Goal: Information Seeking & Learning: Learn about a topic

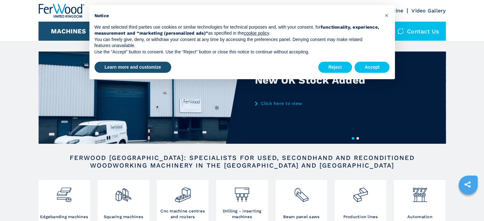
click at [366, 66] on button "Accept" at bounding box center [371, 67] width 35 height 11
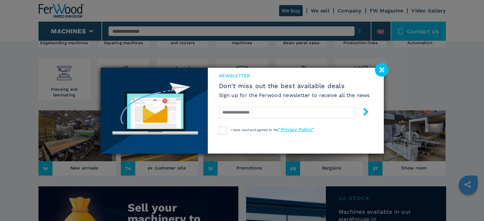
scroll to position [159, 0]
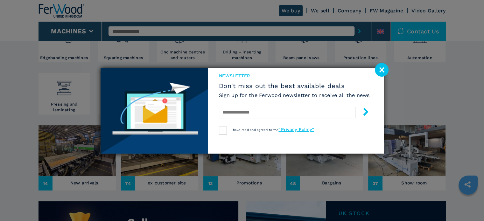
click at [383, 71] on image at bounding box center [382, 70] width 14 height 14
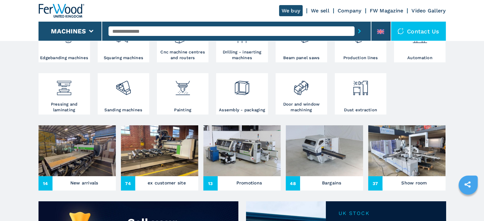
click at [166, 175] on img at bounding box center [159, 150] width 77 height 51
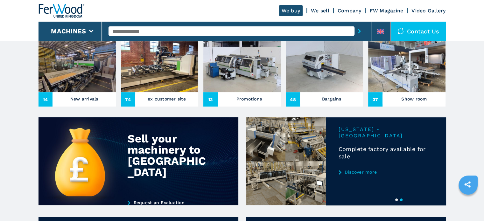
scroll to position [191, 0]
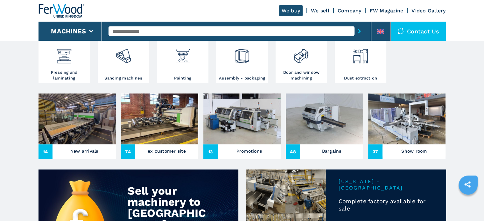
click at [129, 148] on span "74" at bounding box center [128, 151] width 14 height 14
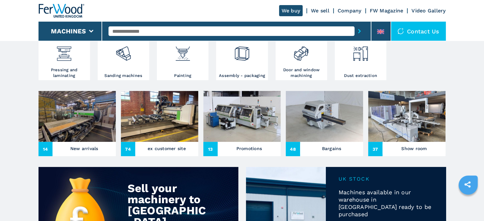
scroll to position [193, 0]
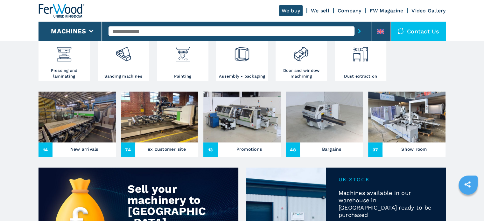
click at [162, 120] on img at bounding box center [159, 117] width 77 height 51
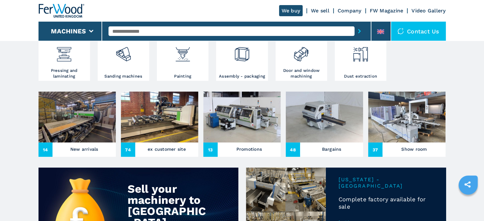
click at [128, 147] on span "74" at bounding box center [128, 150] width 14 height 14
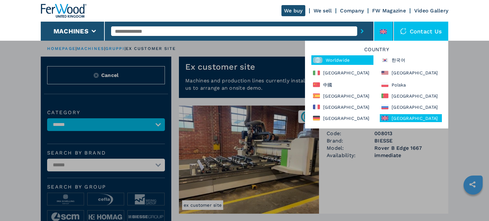
click at [336, 57] on div "Worldwide" at bounding box center [342, 60] width 62 height 10
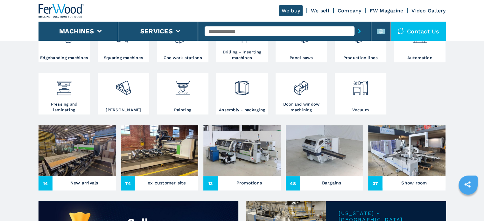
scroll to position [191, 0]
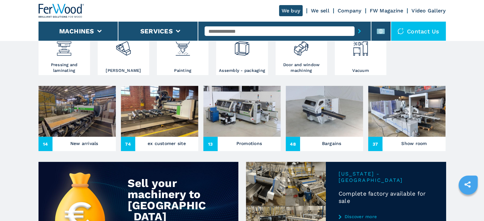
click at [164, 119] on img at bounding box center [159, 111] width 77 height 51
click at [129, 146] on span "74" at bounding box center [128, 144] width 14 height 14
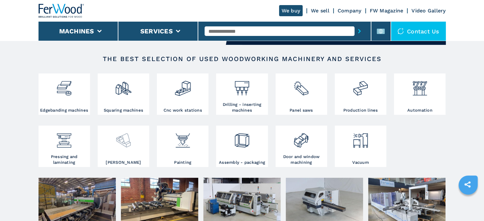
scroll to position [95, 0]
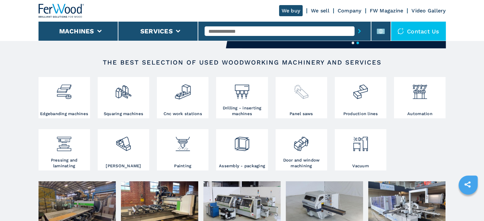
click at [311, 101] on div at bounding box center [301, 95] width 48 height 32
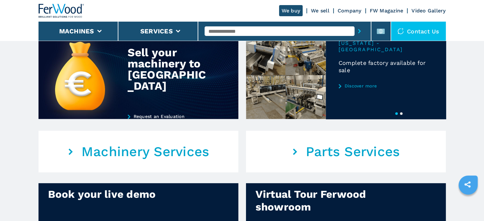
scroll to position [223, 0]
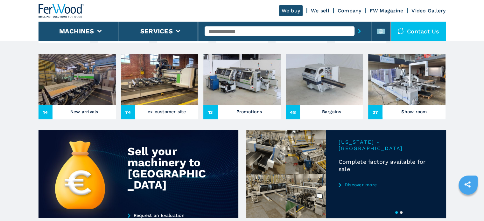
click at [410, 94] on img at bounding box center [406, 79] width 77 height 51
click at [380, 112] on span "37" at bounding box center [375, 112] width 14 height 14
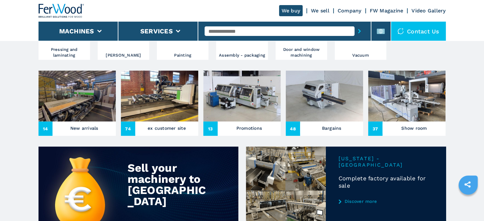
scroll to position [159, 0]
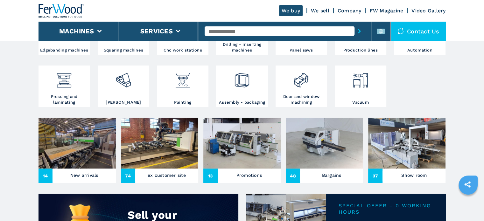
click at [295, 178] on span "48" at bounding box center [293, 176] width 14 height 14
click at [332, 145] on img at bounding box center [324, 143] width 77 height 51
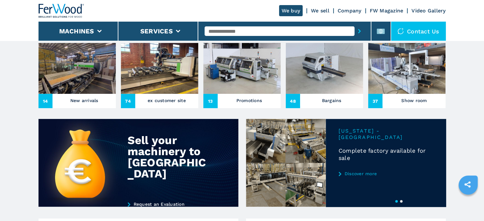
scroll to position [223, 0]
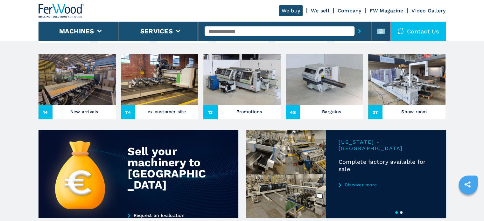
click at [295, 112] on span "48" at bounding box center [293, 112] width 14 height 14
click at [290, 108] on span "48" at bounding box center [293, 112] width 14 height 14
click at [297, 75] on img at bounding box center [324, 79] width 77 height 51
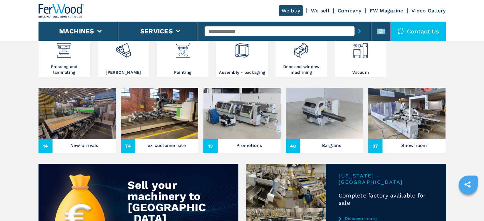
scroll to position [191, 0]
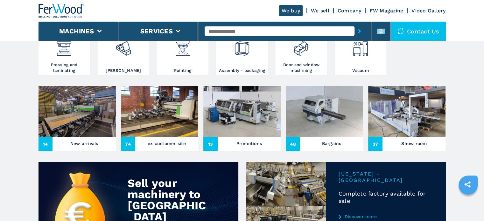
click at [395, 115] on img at bounding box center [406, 111] width 77 height 51
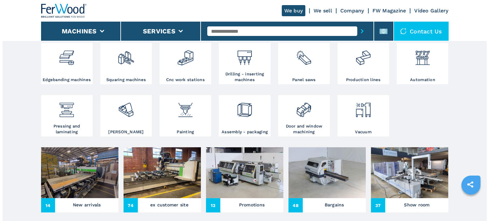
scroll to position [127, 0]
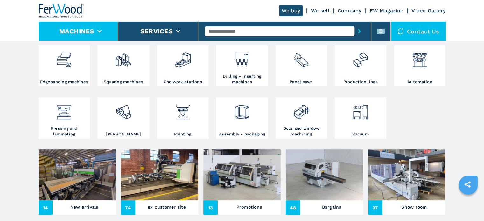
click at [103, 30] on li "Machines" at bounding box center [78, 31] width 80 height 19
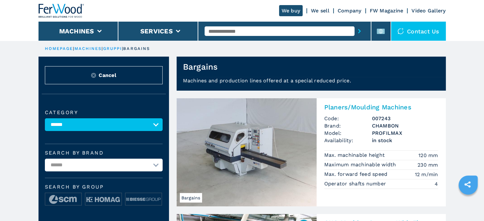
click at [157, 122] on select "**********" at bounding box center [104, 124] width 118 height 13
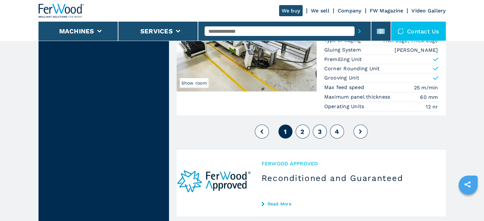
scroll to position [1686, 0]
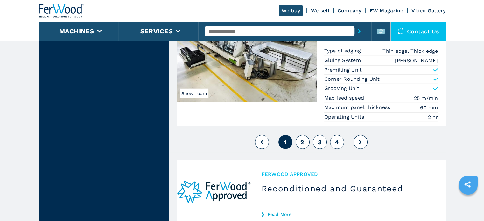
click at [307, 135] on button "2" at bounding box center [303, 142] width 14 height 14
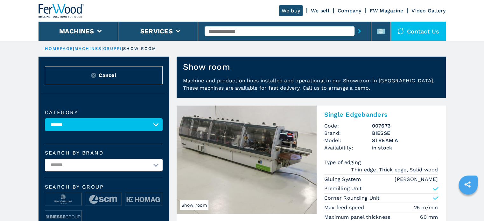
click at [307, 125] on img at bounding box center [247, 160] width 140 height 108
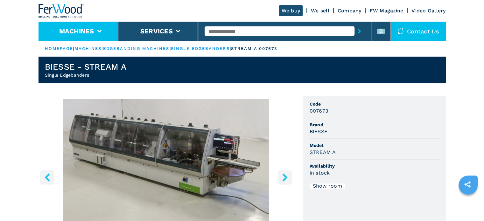
click at [94, 30] on li "Machines" at bounding box center [78, 31] width 80 height 19
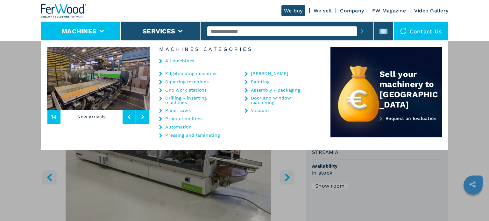
click at [146, 115] on button at bounding box center [142, 116] width 13 height 15
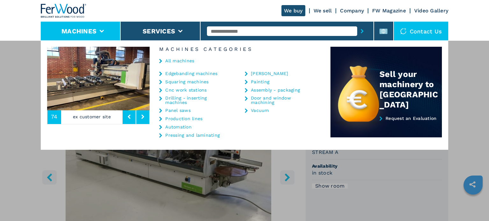
click at [146, 115] on button at bounding box center [142, 116] width 13 height 15
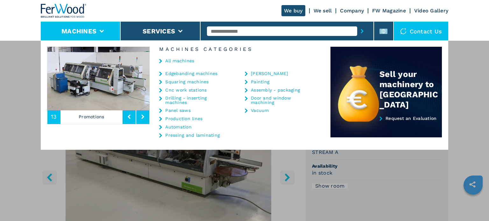
click at [146, 115] on button at bounding box center [142, 116] width 13 height 15
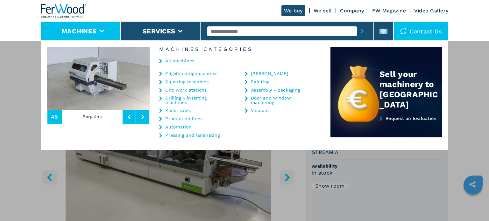
click at [132, 117] on button at bounding box center [128, 116] width 13 height 15
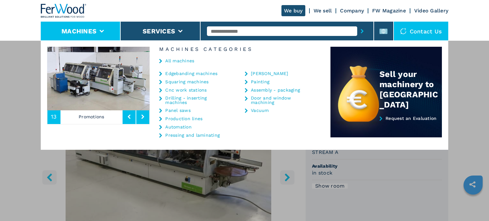
click at [132, 117] on button at bounding box center [128, 116] width 13 height 15
click at [131, 117] on button at bounding box center [128, 116] width 13 height 15
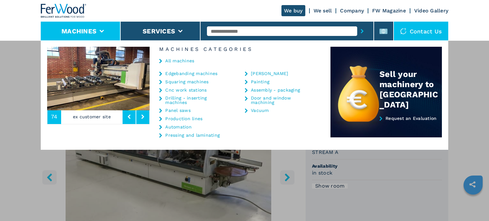
click at [129, 115] on icon at bounding box center [129, 117] width 3 height 4
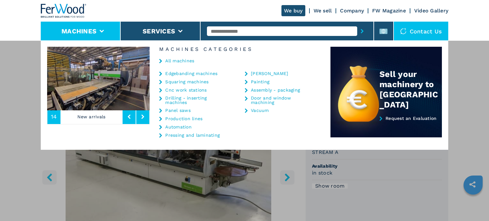
click at [101, 27] on li "Machines" at bounding box center [81, 31] width 80 height 19
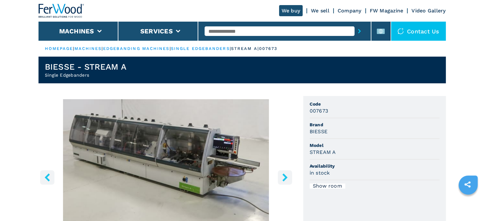
click at [93, 47] on link "machines" at bounding box center [87, 48] width 27 height 5
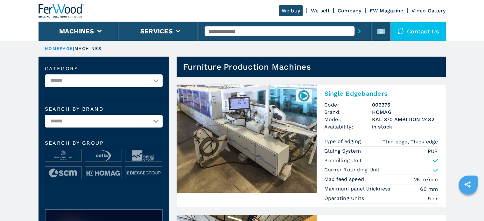
click at [156, 82] on select "**********" at bounding box center [104, 80] width 118 height 13
select select "**********"
click at [45, 74] on select "**********" at bounding box center [104, 80] width 118 height 13
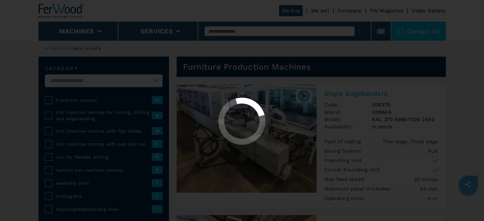
select select "**********"
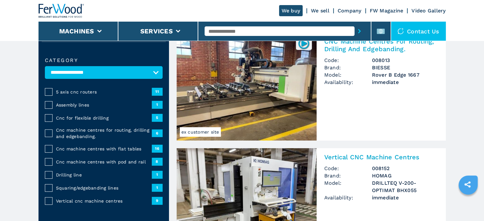
scroll to position [64, 0]
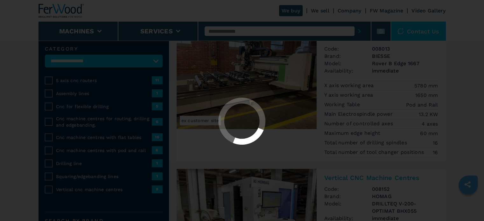
select select "**********"
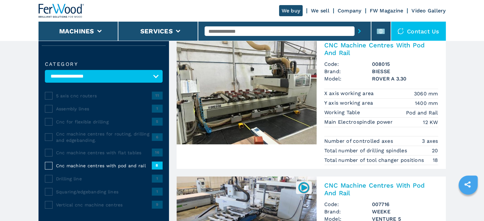
scroll to position [64, 0]
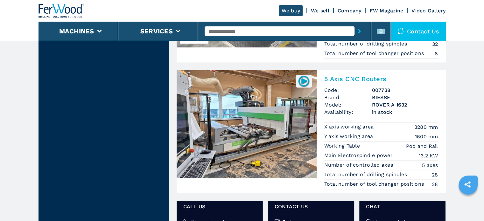
scroll to position [986, 0]
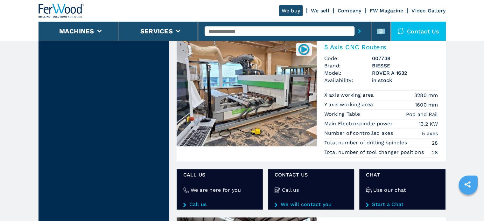
click at [276, 114] on img at bounding box center [247, 92] width 140 height 108
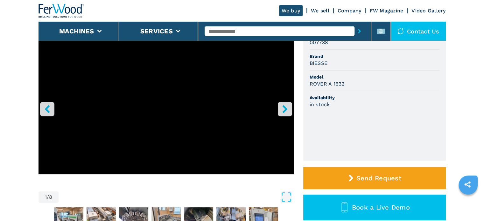
scroll to position [31, 0]
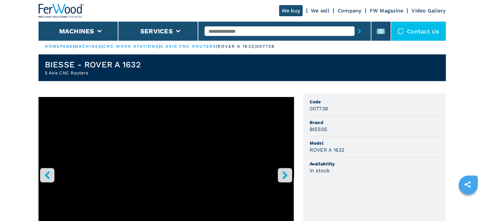
scroll to position [0, 0]
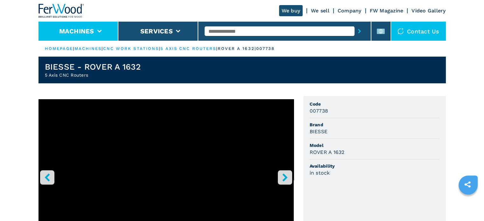
click at [99, 31] on icon at bounding box center [99, 31] width 4 height 3
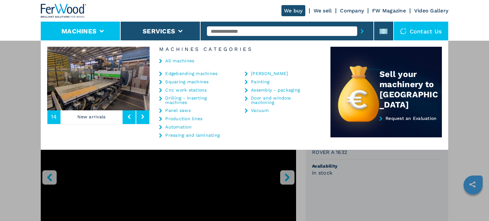
click at [103, 30] on icon at bounding box center [102, 31] width 4 height 3
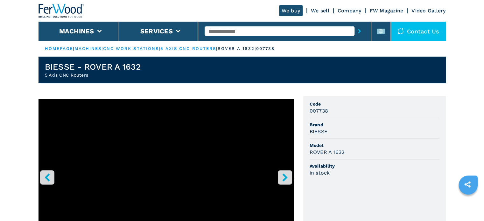
click at [137, 48] on link "cnc work stations" at bounding box center [131, 48] width 56 height 5
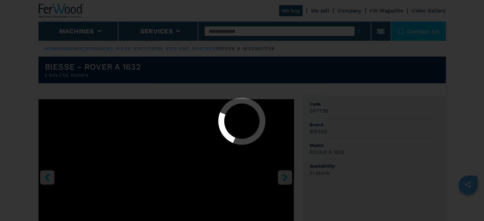
select select "**********"
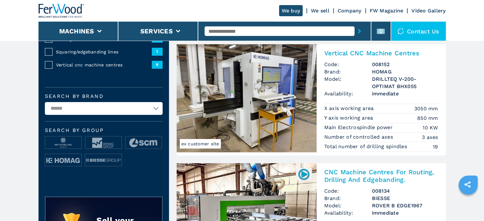
scroll to position [191, 0]
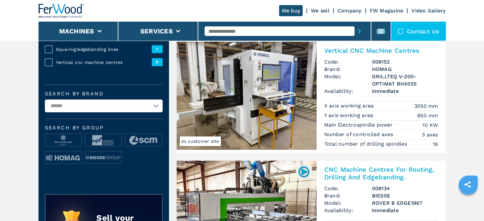
click at [153, 109] on select "**********" at bounding box center [104, 106] width 118 height 13
select select "******"
click at [45, 100] on select "**********" at bounding box center [104, 106] width 118 height 13
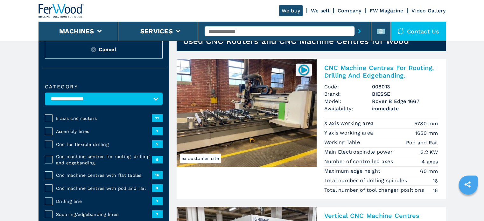
scroll to position [105, 0]
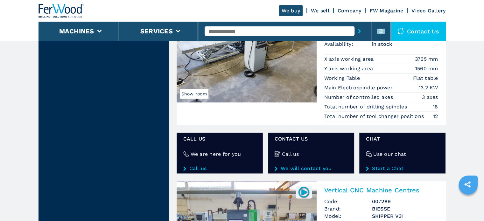
scroll to position [1018, 0]
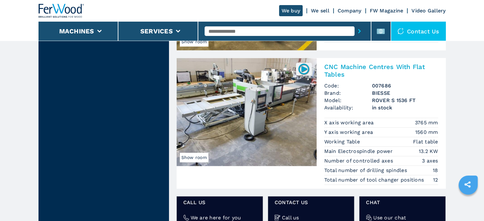
click at [250, 28] on input "text" at bounding box center [280, 31] width 150 height 10
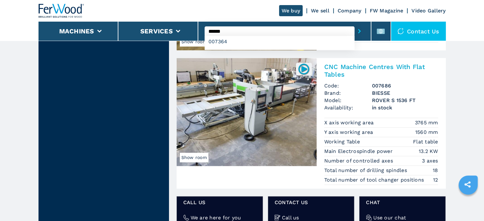
type input "******"
click at [354, 24] on button "submit-button" at bounding box center [359, 31] width 10 height 15
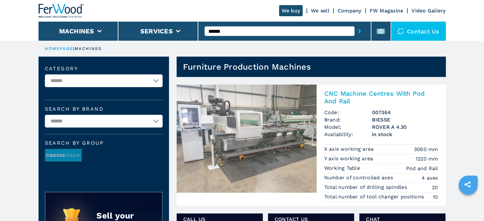
click at [235, 32] on input "******" at bounding box center [280, 31] width 150 height 10
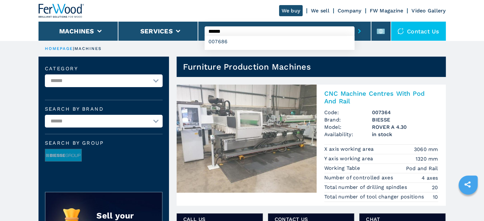
click at [354, 24] on button "submit-button" at bounding box center [359, 31] width 10 height 15
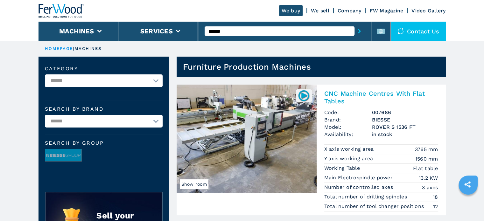
click at [235, 32] on input "******" at bounding box center [280, 31] width 150 height 10
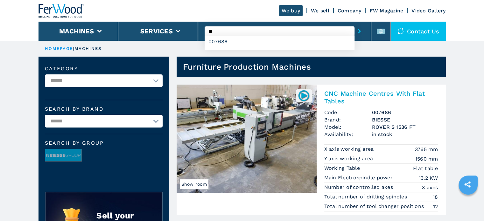
type input "*"
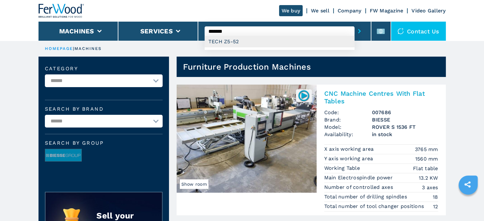
click at [233, 46] on div "TECH Z5-52" at bounding box center [280, 41] width 150 height 11
type input "**********"
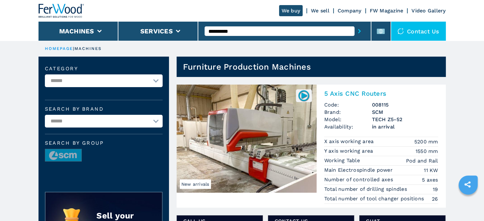
click at [298, 54] on ul "HOMEPAGE | machines" at bounding box center [241, 49] width 407 height 16
